Goal: Information Seeking & Learning: Learn about a topic

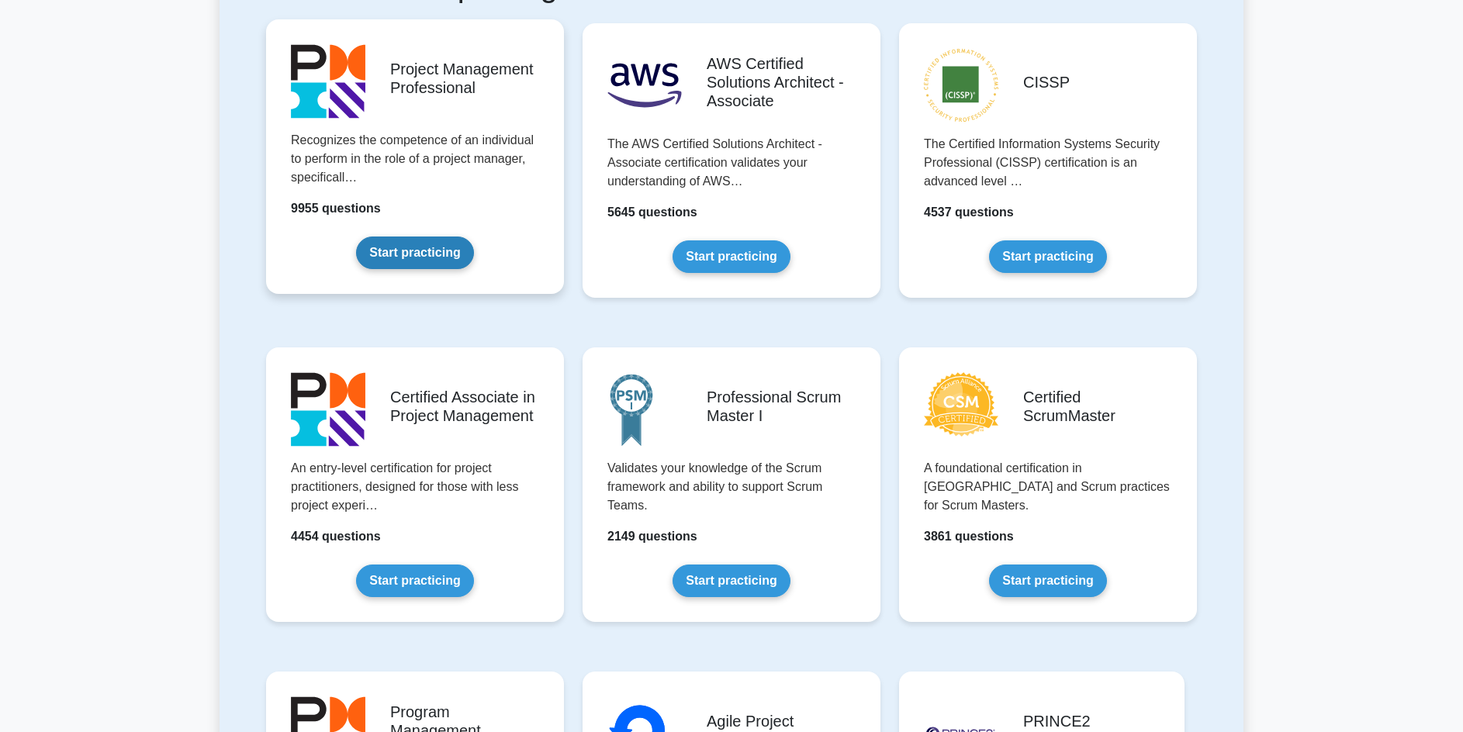
scroll to position [378, 0]
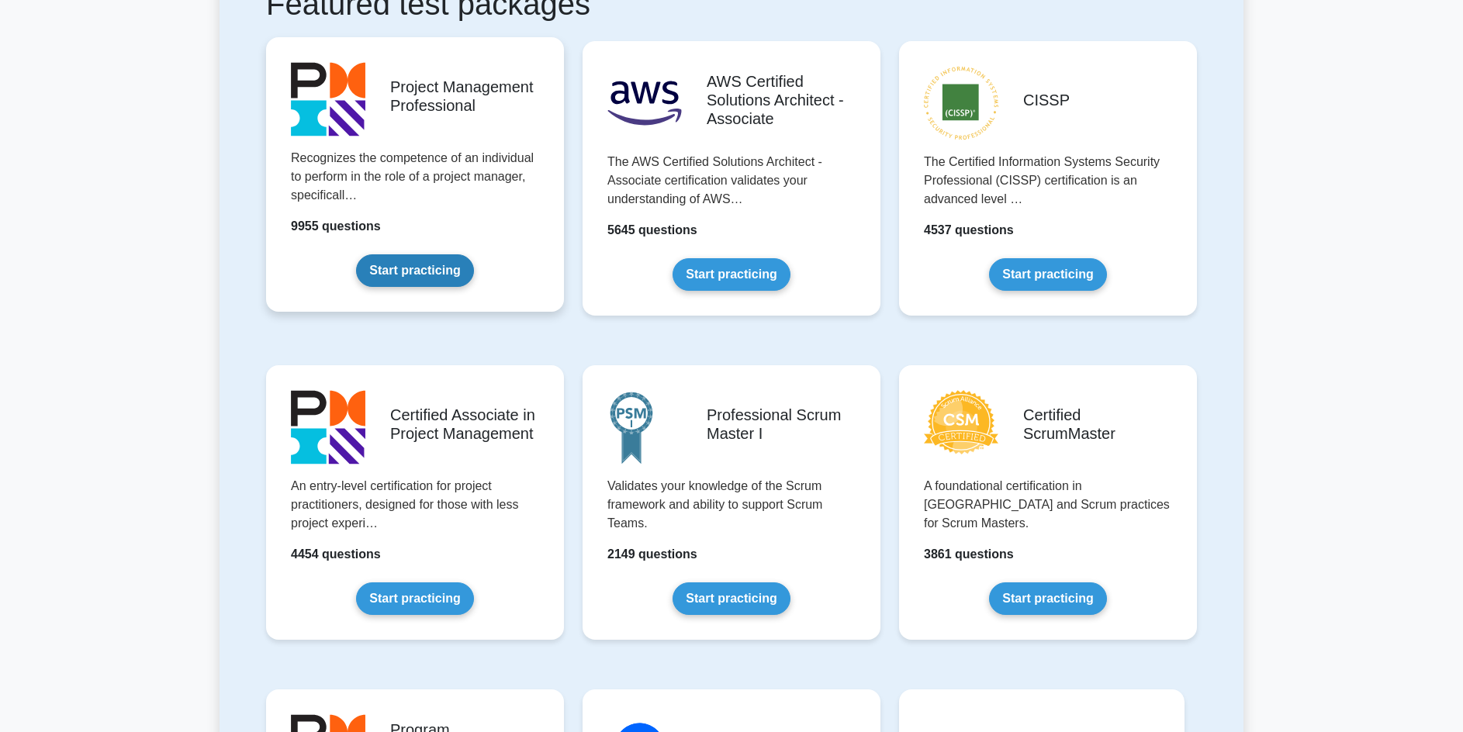
click at [400, 287] on link "Start practicing" at bounding box center [414, 271] width 117 height 33
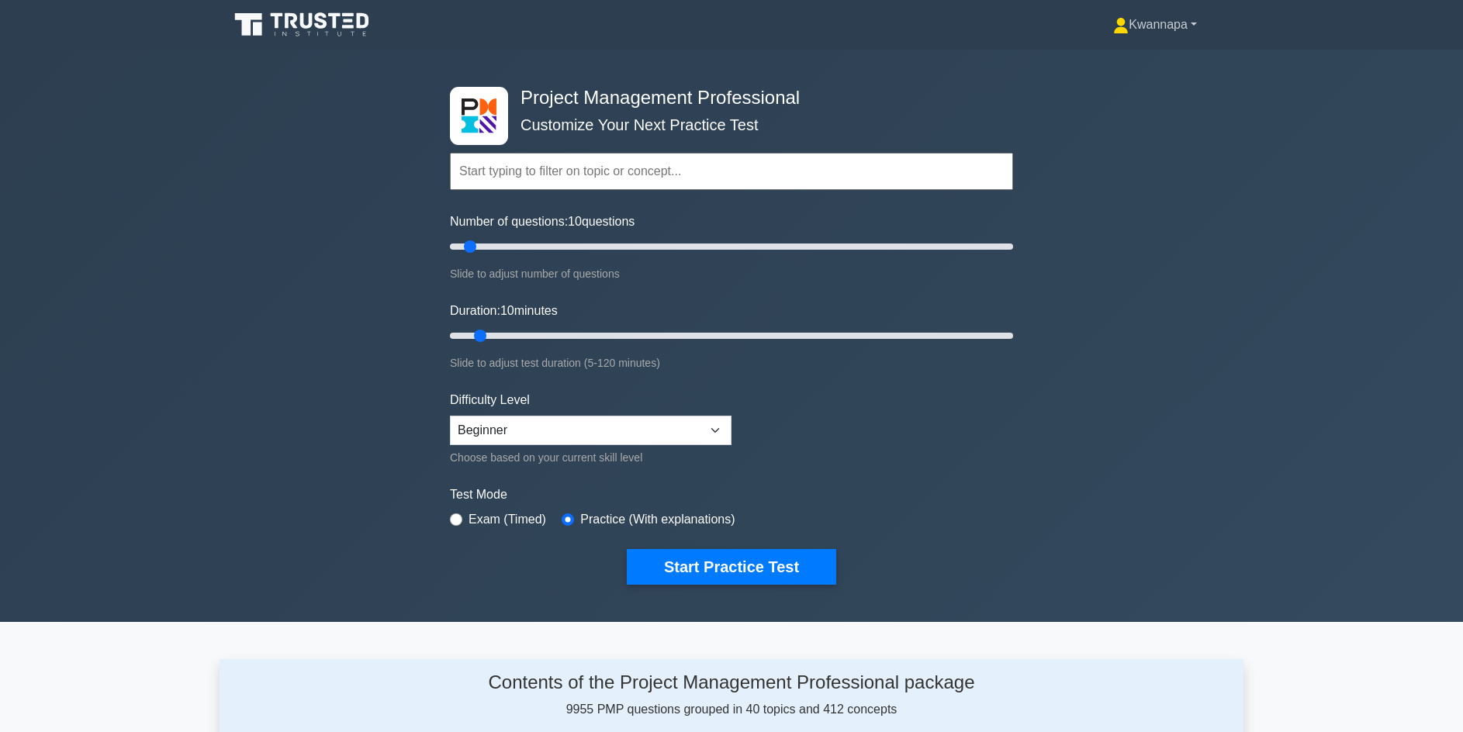
click at [1169, 20] on link "Kwannapa" at bounding box center [1155, 24] width 158 height 31
click at [1091, 62] on link "Profile" at bounding box center [1138, 61] width 123 height 25
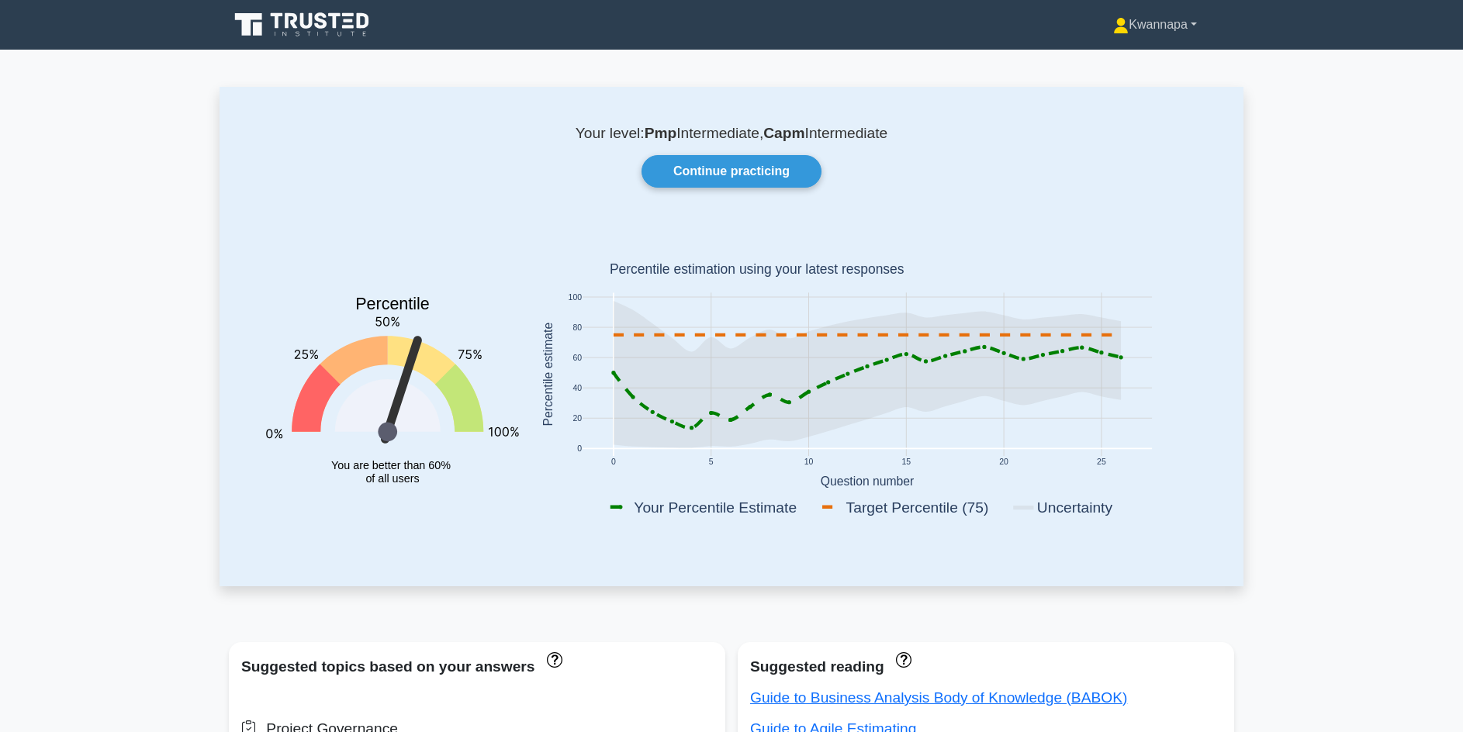
click at [1141, 26] on link "Kwannapa" at bounding box center [1155, 24] width 158 height 31
click at [1110, 52] on link "Profile" at bounding box center [1138, 61] width 123 height 25
click at [751, 175] on link "Continue practicing" at bounding box center [732, 171] width 180 height 33
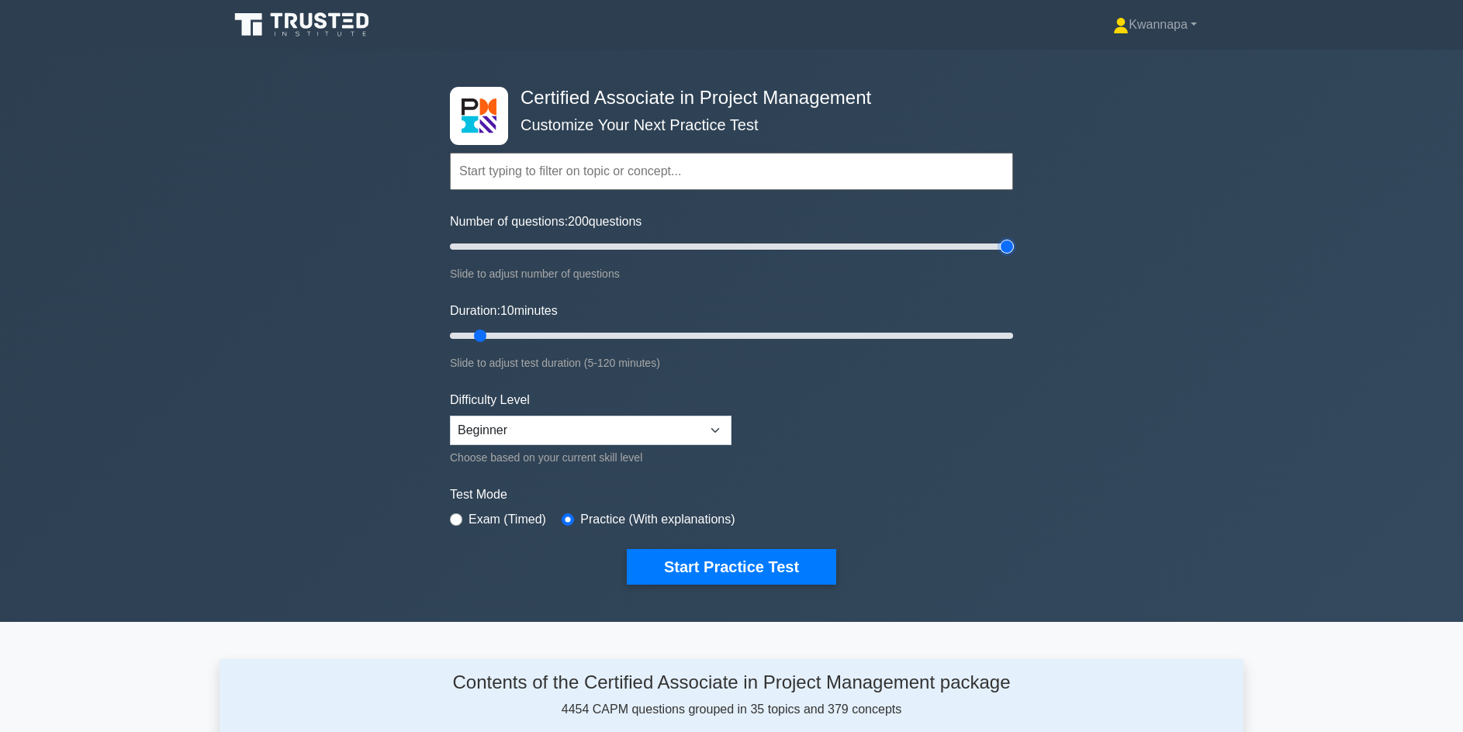
drag, startPoint x: 469, startPoint y: 245, endPoint x: 1043, endPoint y: 268, distance: 573.9
type input "200"
click at [1013, 256] on input "Number of questions: 200 questions" at bounding box center [731, 246] width 563 height 19
